Goal: Task Accomplishment & Management: Manage account settings

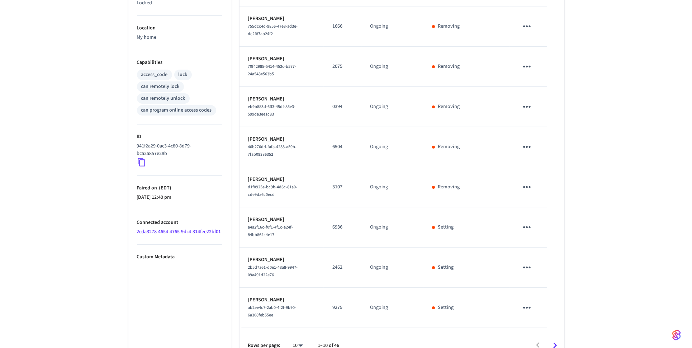
scroll to position [254, 0]
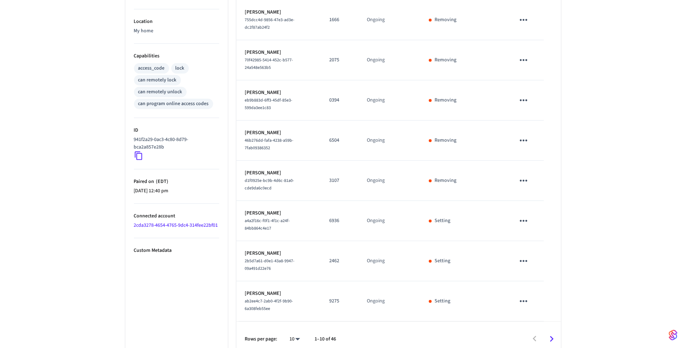
click at [298, 330] on body "Minty Living ATL Workspace Production Find by ID Ctrl K SH Devices ACS Systems …" at bounding box center [343, 51] width 686 height 610
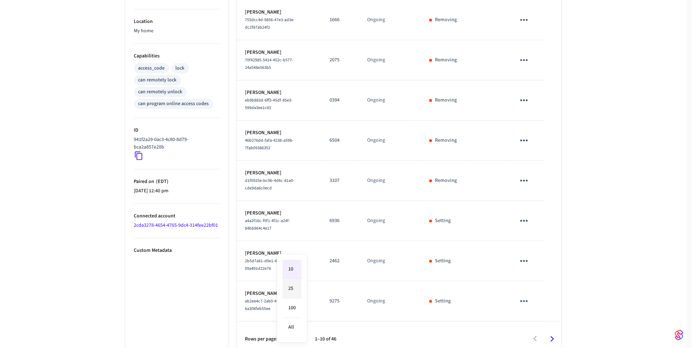
click at [285, 288] on li "25" at bounding box center [291, 288] width 19 height 19
type input "**"
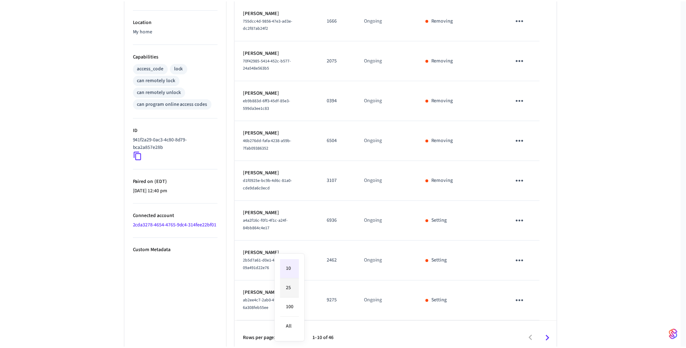
scroll to position [856, 0]
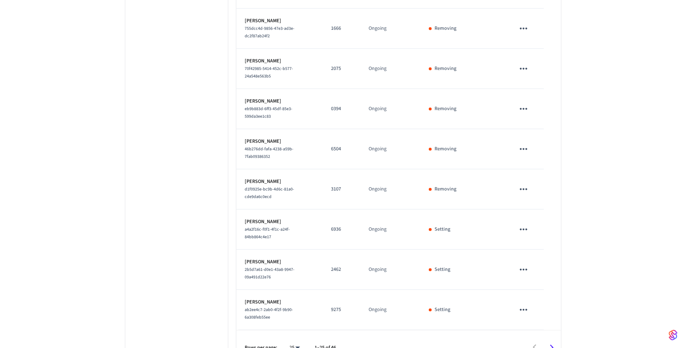
click at [522, 309] on icon "sticky table" at bounding box center [524, 310] width 8 height 2
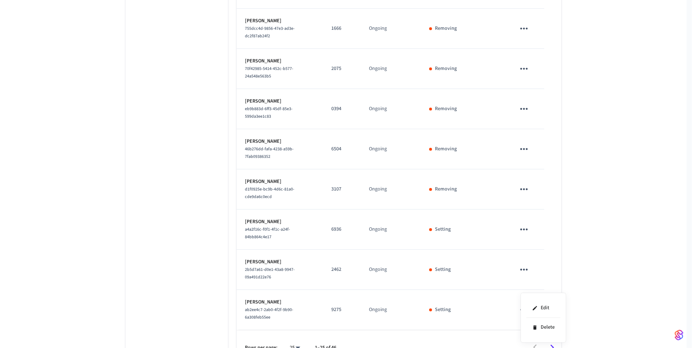
click at [633, 257] on div at bounding box center [346, 174] width 692 height 348
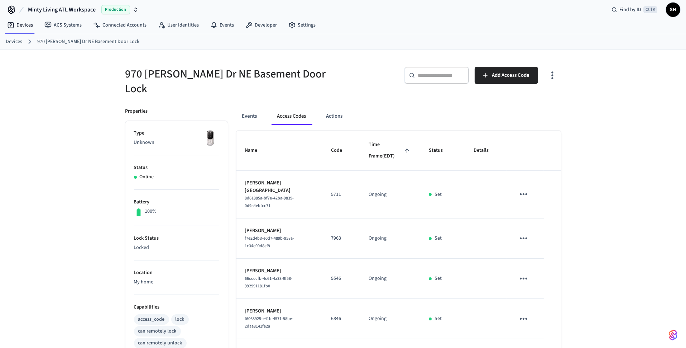
scroll to position [0, 0]
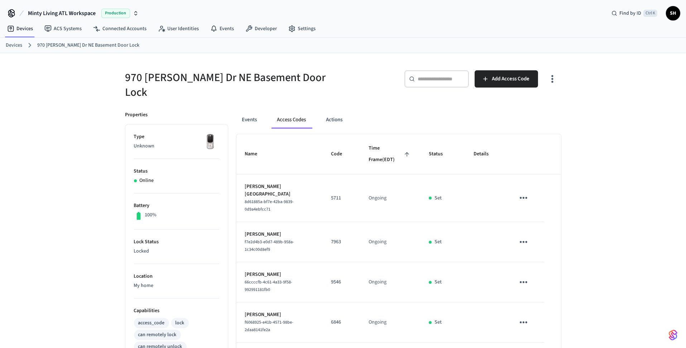
click at [550, 80] on icon "button" at bounding box center [552, 78] width 11 height 11
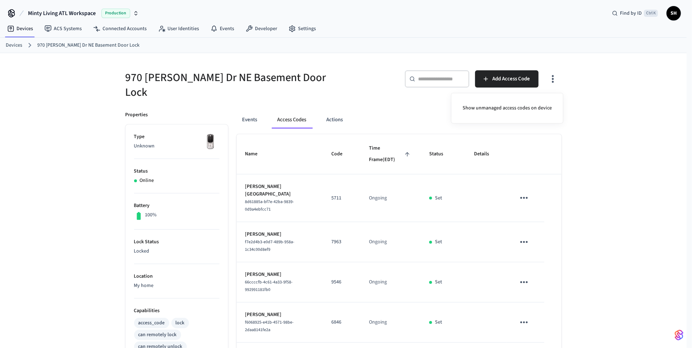
click at [614, 90] on div at bounding box center [346, 174] width 692 height 348
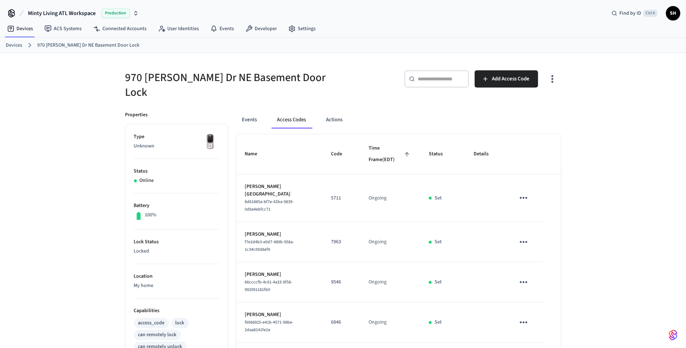
click at [251, 76] on h5 "970 [PERSON_NAME] Dr NE Basement Door Lock" at bounding box center [232, 84] width 214 height 29
click at [248, 113] on button "Events" at bounding box center [250, 119] width 27 height 17
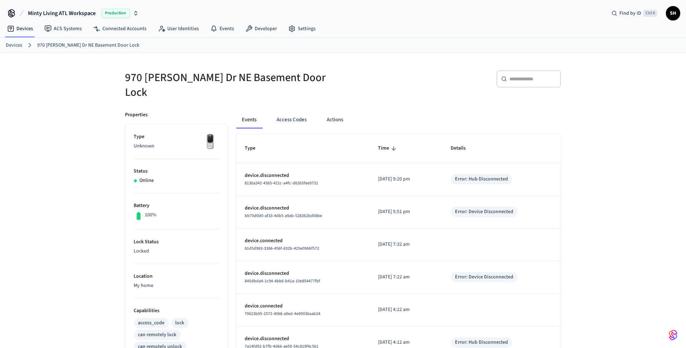
click at [67, 44] on link "970 [PERSON_NAME] Dr NE Basement Door Lock" at bounding box center [88, 46] width 102 height 8
click at [15, 42] on link "Devices" at bounding box center [14, 46] width 16 height 8
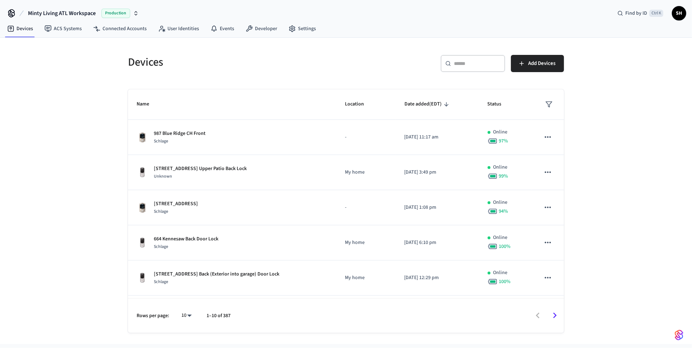
click at [462, 66] on input "text" at bounding box center [477, 63] width 47 height 7
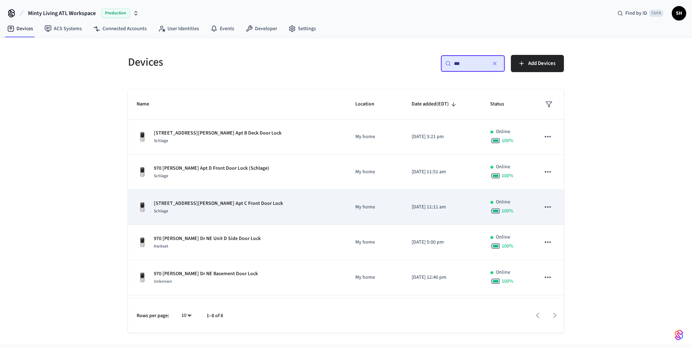
scroll to position [71, 0]
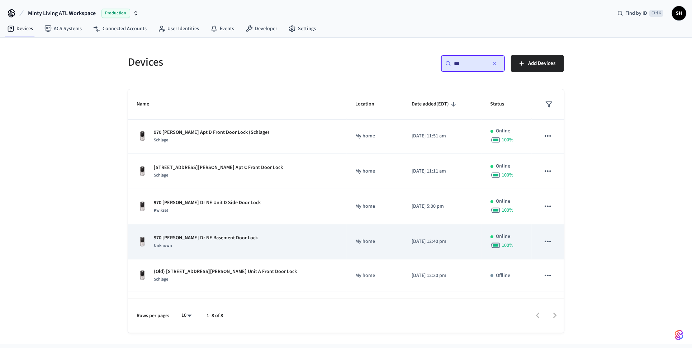
type input "***"
click at [545, 239] on icon "sticky table" at bounding box center [547, 241] width 9 height 9
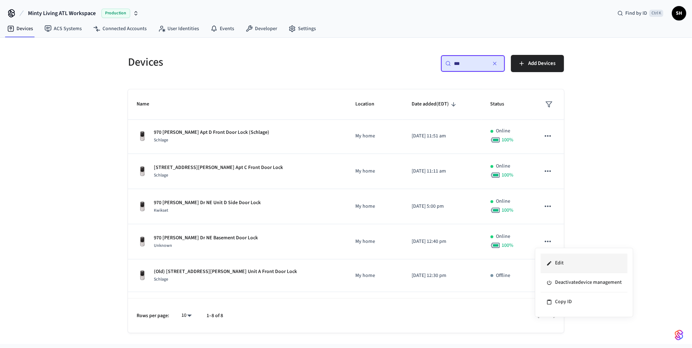
click at [573, 264] on li "Edit" at bounding box center [584, 262] width 87 height 19
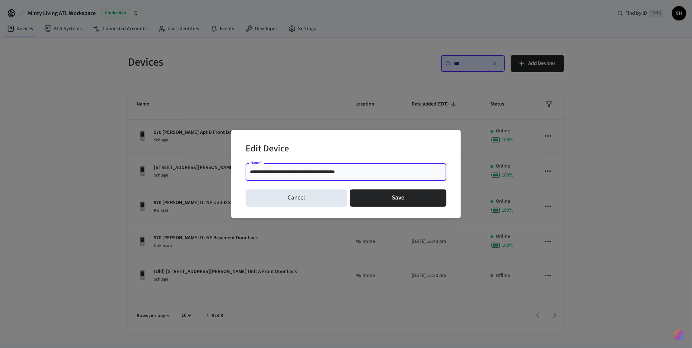
click at [339, 171] on input "**********" at bounding box center [346, 171] width 192 height 7
type input "**********"
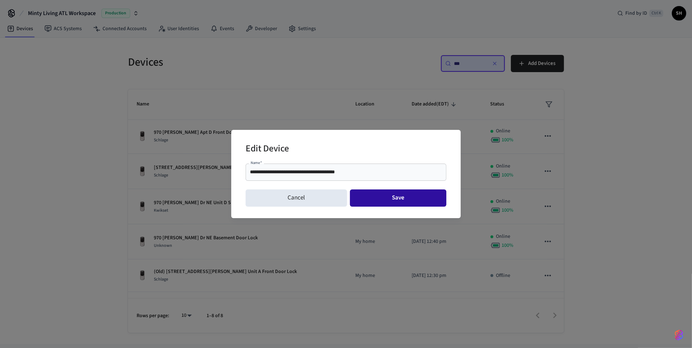
click at [384, 198] on button "Save" at bounding box center [398, 197] width 97 height 17
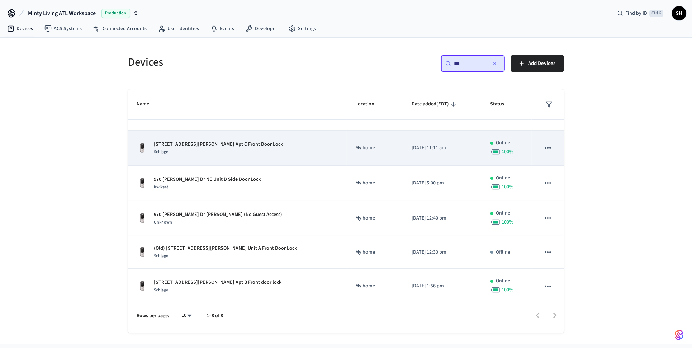
scroll to position [99, 0]
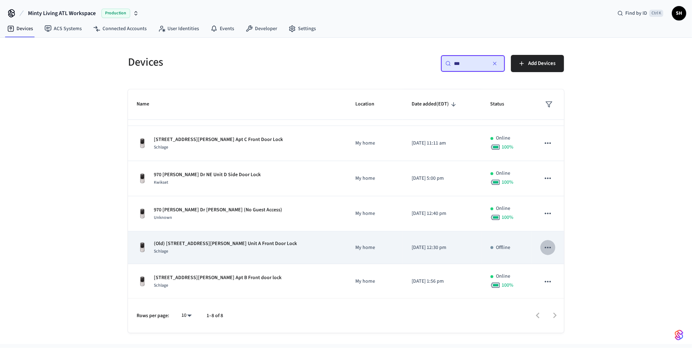
click at [540, 247] on button "sticky table" at bounding box center [547, 247] width 15 height 15
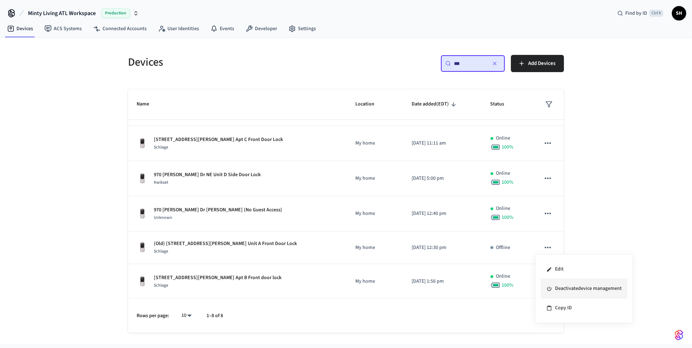
click at [581, 289] on li "Deactivate device management" at bounding box center [584, 288] width 87 height 19
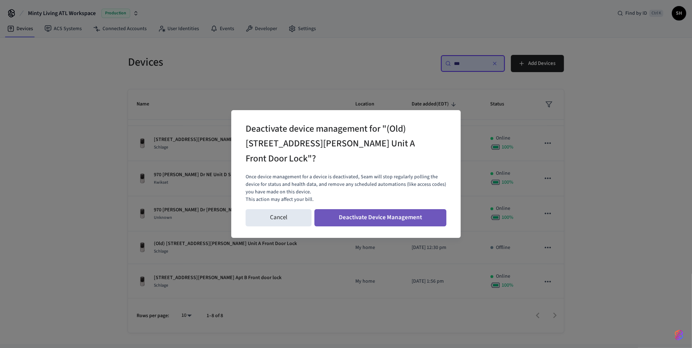
click at [398, 210] on button "Deactivate Device Management" at bounding box center [380, 217] width 132 height 17
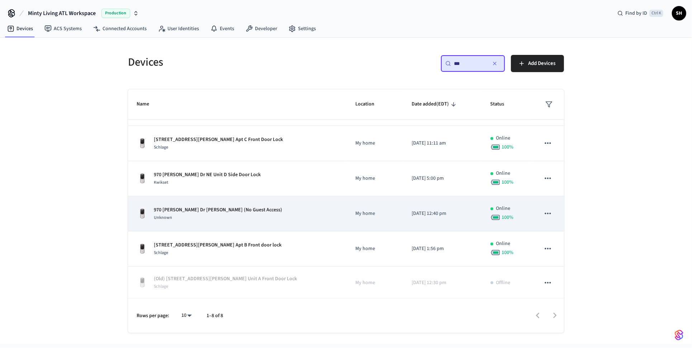
click at [284, 215] on div "970 [PERSON_NAME] Dr [PERSON_NAME] (No Guest Access) Unknown" at bounding box center [237, 213] width 201 height 15
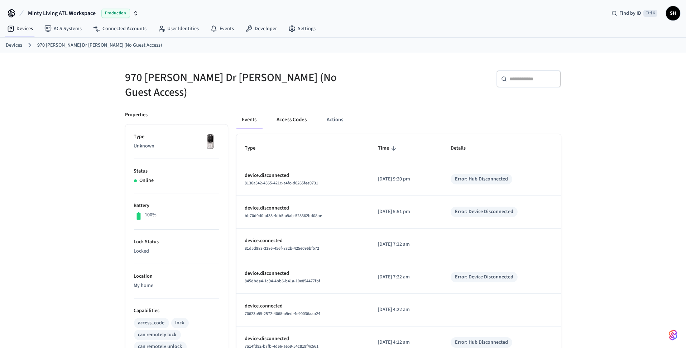
click at [291, 120] on button "Access Codes" at bounding box center [292, 119] width 42 height 17
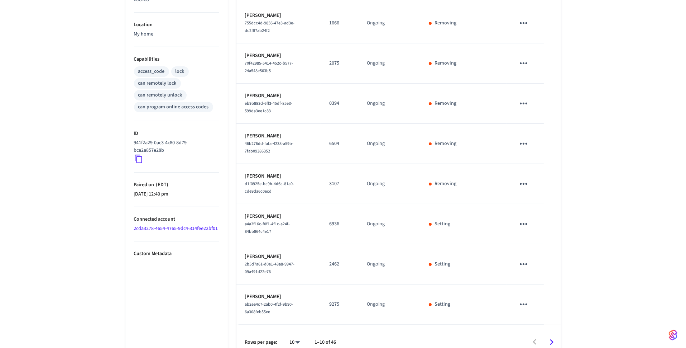
scroll to position [261, 0]
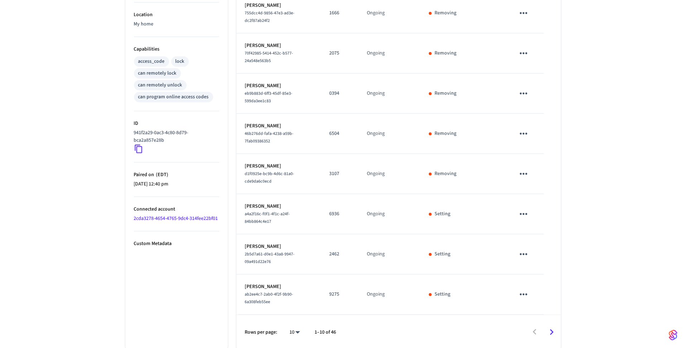
click at [525, 214] on icon "sticky table" at bounding box center [523, 213] width 11 height 11
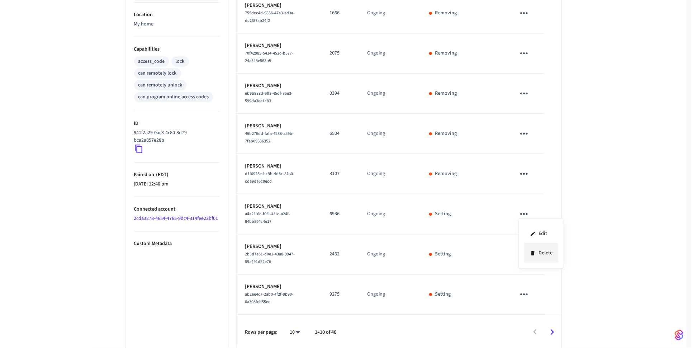
click at [546, 250] on li "Delete" at bounding box center [541, 252] width 34 height 19
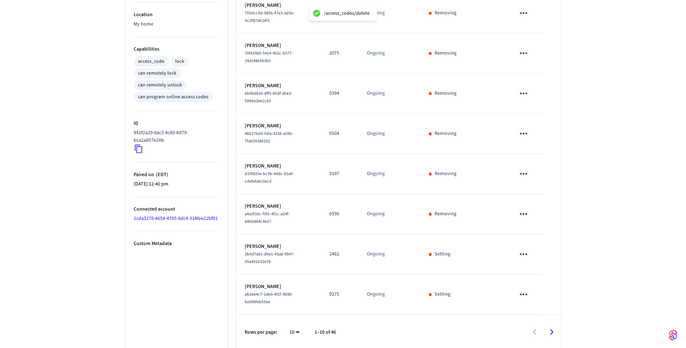
click at [525, 252] on icon "sticky table" at bounding box center [523, 253] width 11 height 11
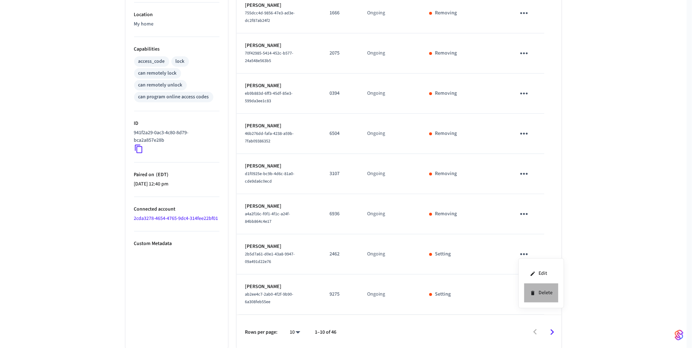
click at [549, 293] on li "Delete" at bounding box center [541, 292] width 34 height 19
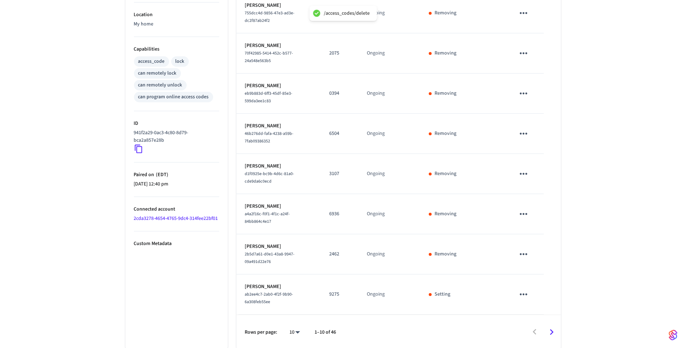
click at [521, 294] on icon "sticky table" at bounding box center [523, 294] width 11 height 11
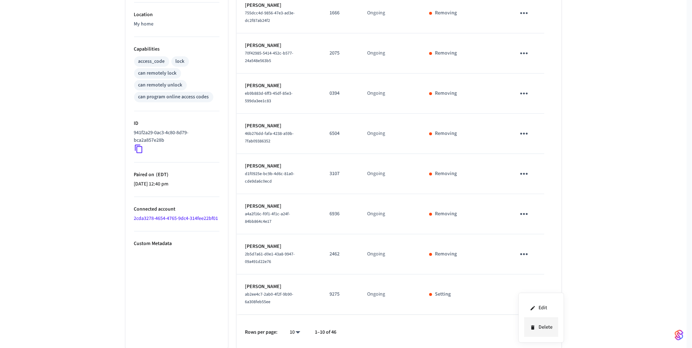
click at [541, 325] on li "Delete" at bounding box center [541, 327] width 34 height 19
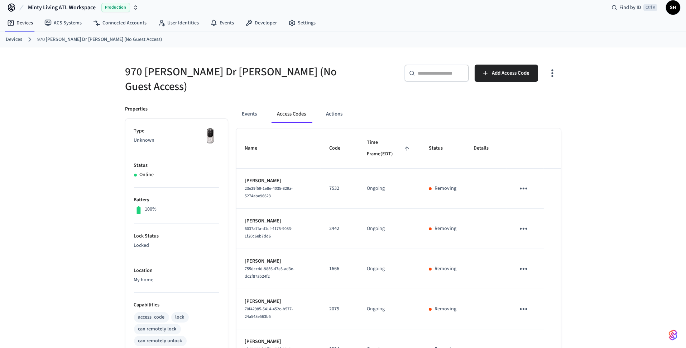
scroll to position [0, 0]
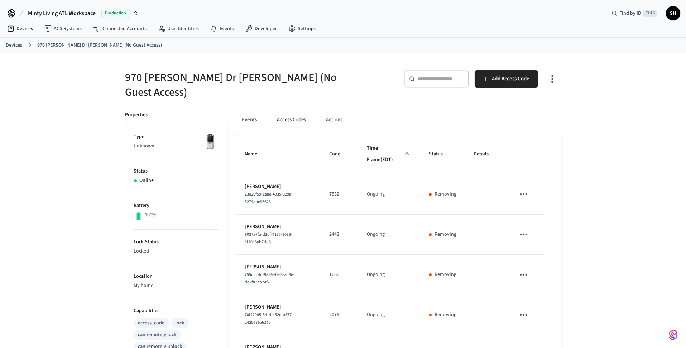
click at [525, 190] on icon "sticky table" at bounding box center [523, 194] width 11 height 11
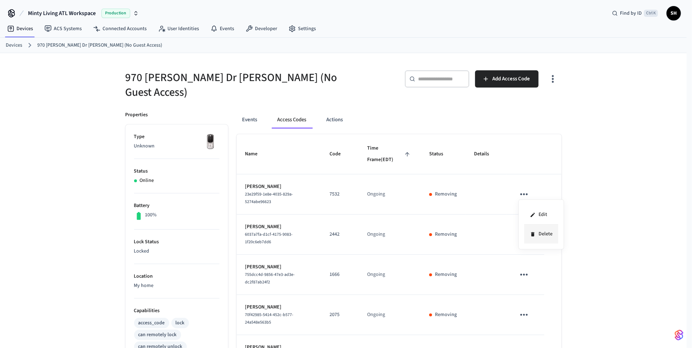
click at [544, 229] on li "Delete" at bounding box center [541, 233] width 34 height 19
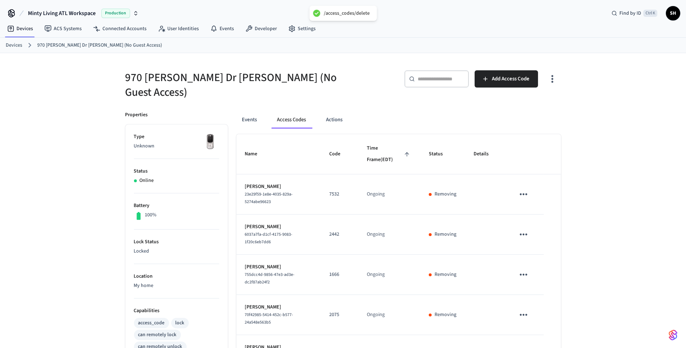
click at [526, 233] on icon "sticky table" at bounding box center [524, 234] width 8 height 2
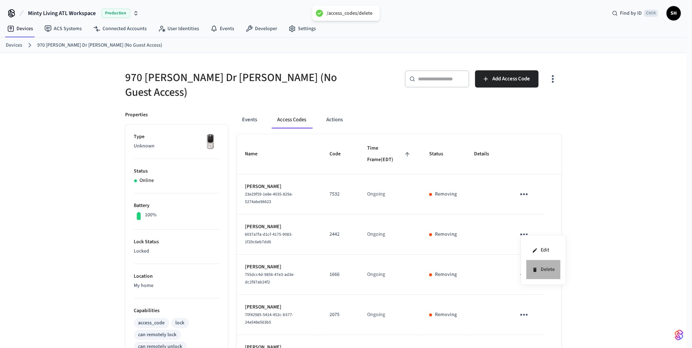
click at [541, 267] on li "Delete" at bounding box center [543, 269] width 34 height 19
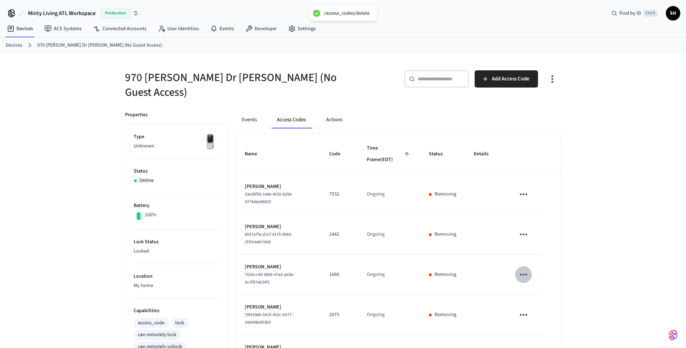
click at [522, 273] on icon "sticky table" at bounding box center [523, 274] width 11 height 11
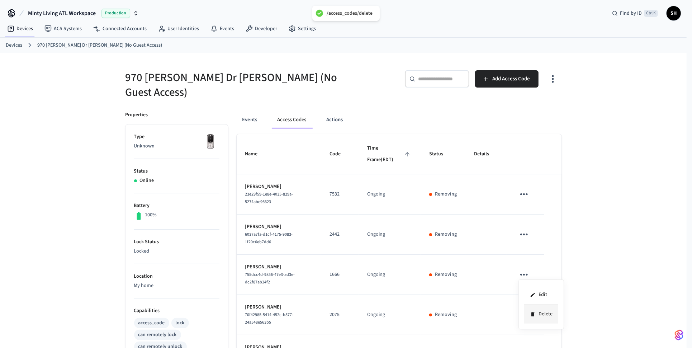
click at [542, 311] on li "Delete" at bounding box center [541, 313] width 34 height 19
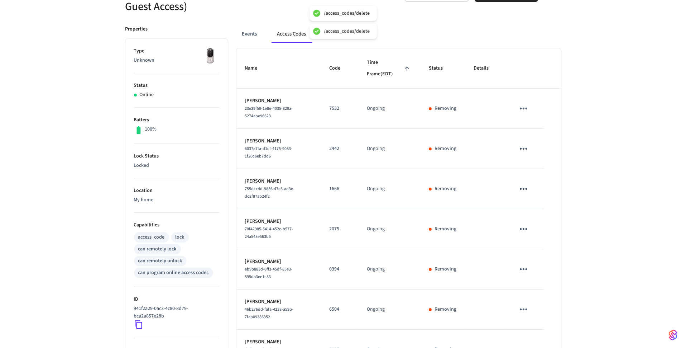
scroll to position [108, 0]
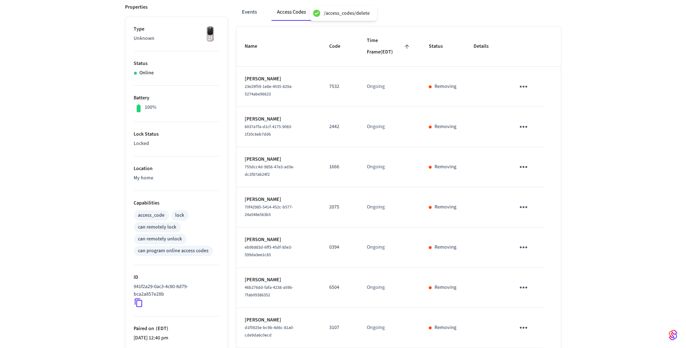
drag, startPoint x: 525, startPoint y: 243, endPoint x: 526, endPoint y: 257, distance: 14.0
click at [525, 243] on icon "sticky table" at bounding box center [523, 247] width 11 height 11
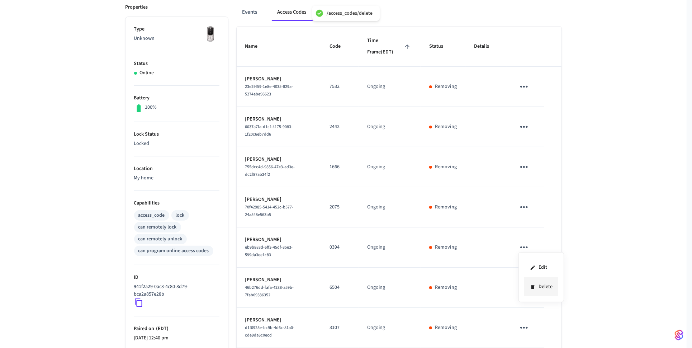
click at [533, 283] on li "Delete" at bounding box center [541, 286] width 34 height 19
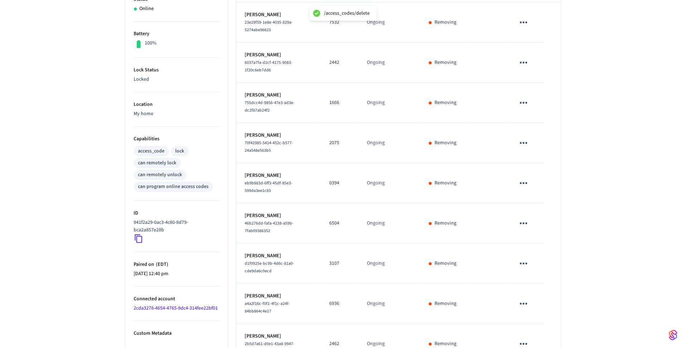
scroll to position [179, 0]
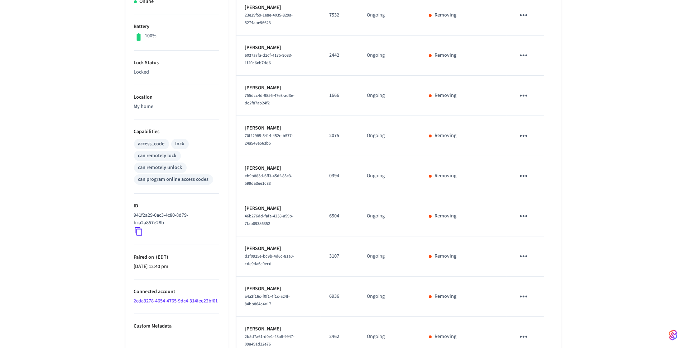
click at [524, 255] on icon "sticky table" at bounding box center [524, 256] width 8 height 2
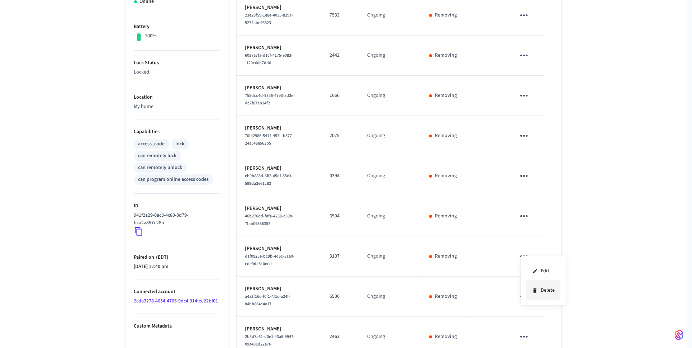
click at [544, 292] on li "Delete" at bounding box center [543, 290] width 34 height 19
